Goal: Check status: Check status

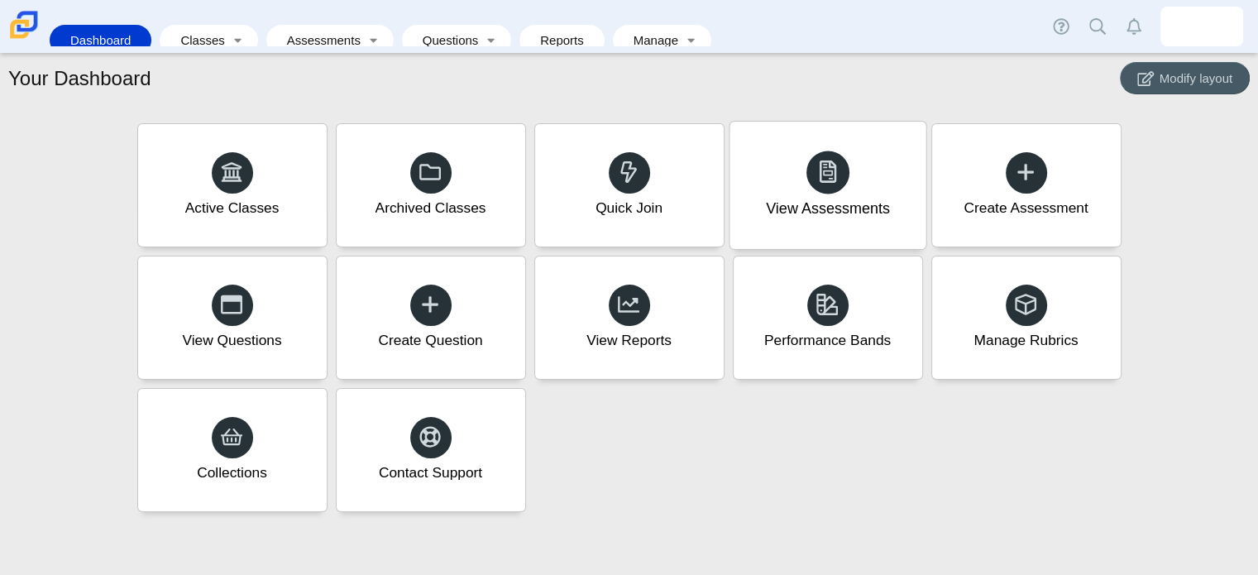
click at [848, 165] on div "View Assessments" at bounding box center [827, 185] width 196 height 127
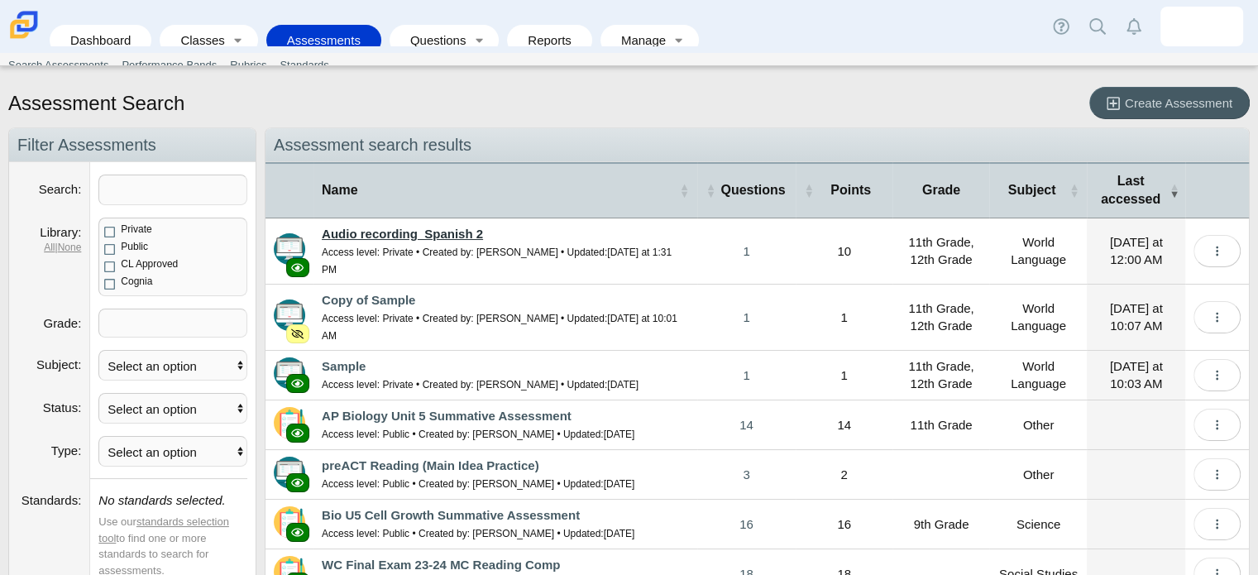
click at [466, 233] on link "Audio recording_Spanish 2" at bounding box center [402, 234] width 161 height 14
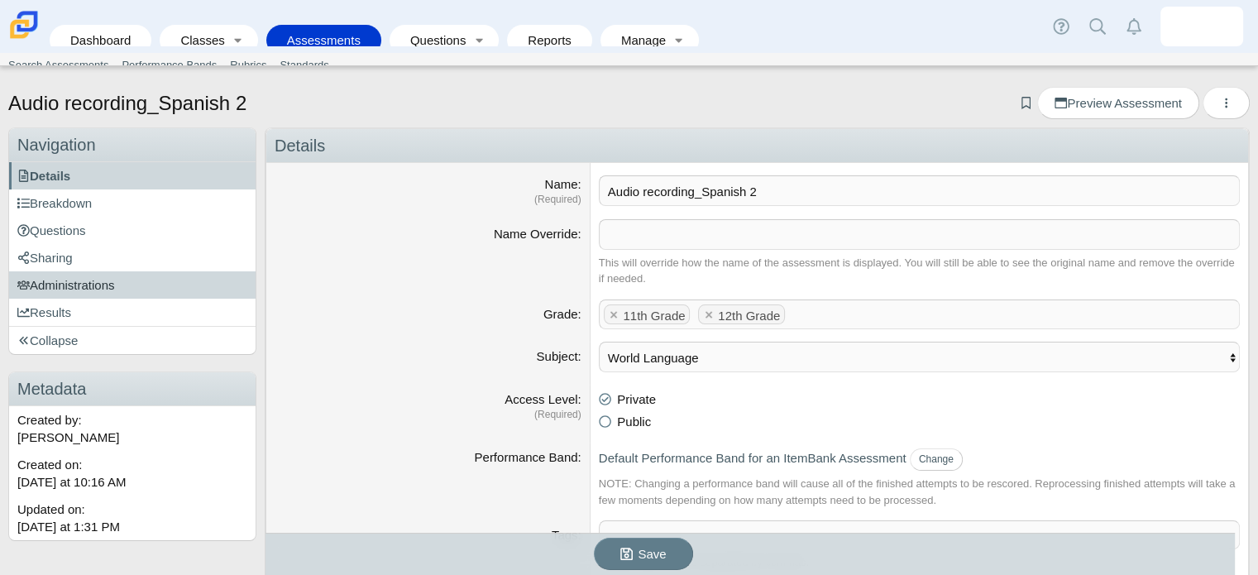
click at [74, 281] on span "Administrations" at bounding box center [66, 285] width 98 height 14
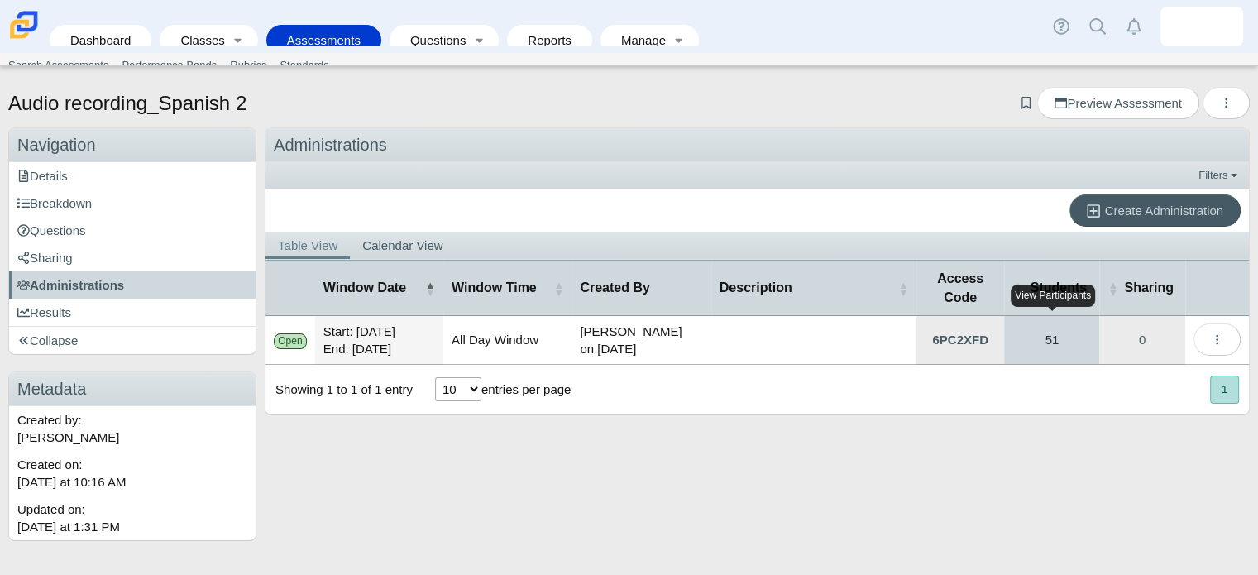
click at [1026, 338] on link "51" at bounding box center [1051, 340] width 95 height 48
